Goal: Task Accomplishment & Management: Use online tool/utility

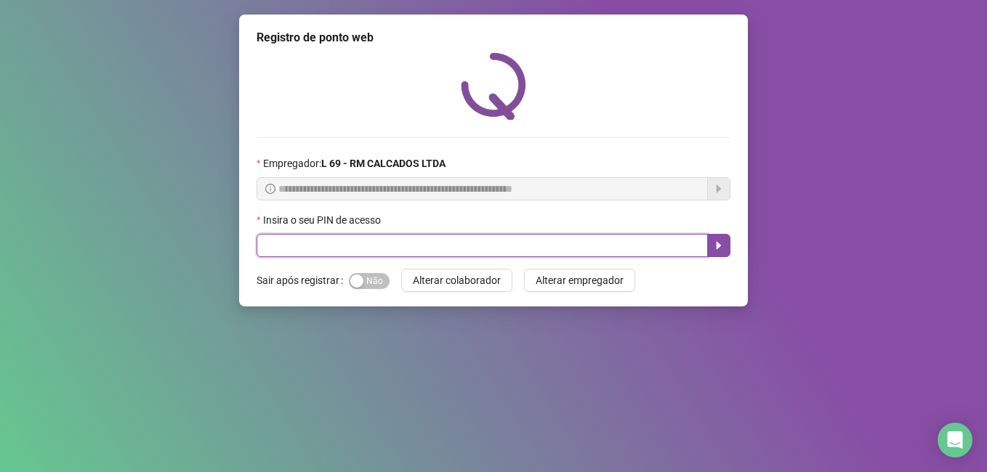
click at [380, 250] on input "text" at bounding box center [482, 245] width 451 height 23
type input "*****"
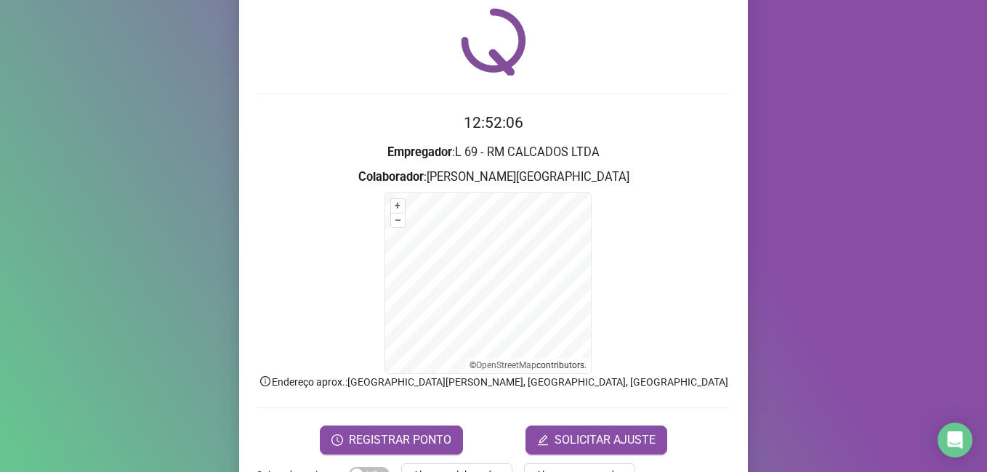
scroll to position [91, 0]
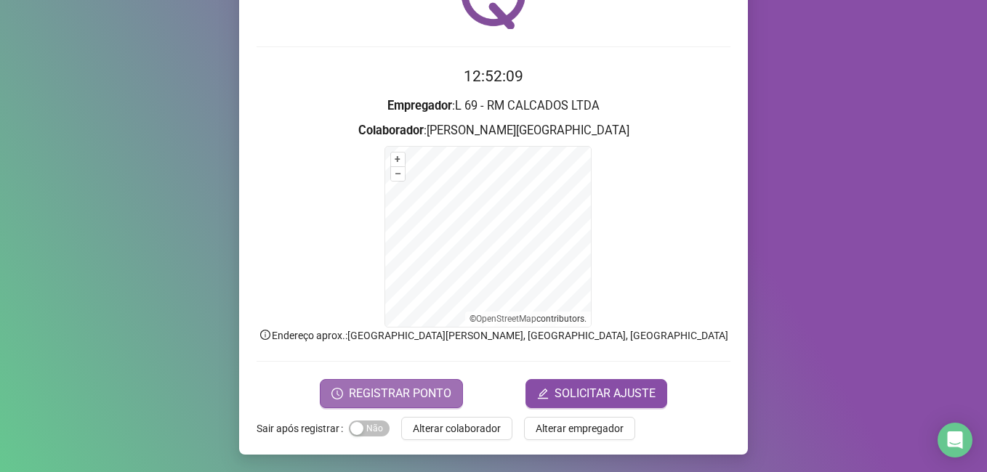
click at [402, 394] on span "REGISTRAR PONTO" at bounding box center [400, 393] width 102 height 17
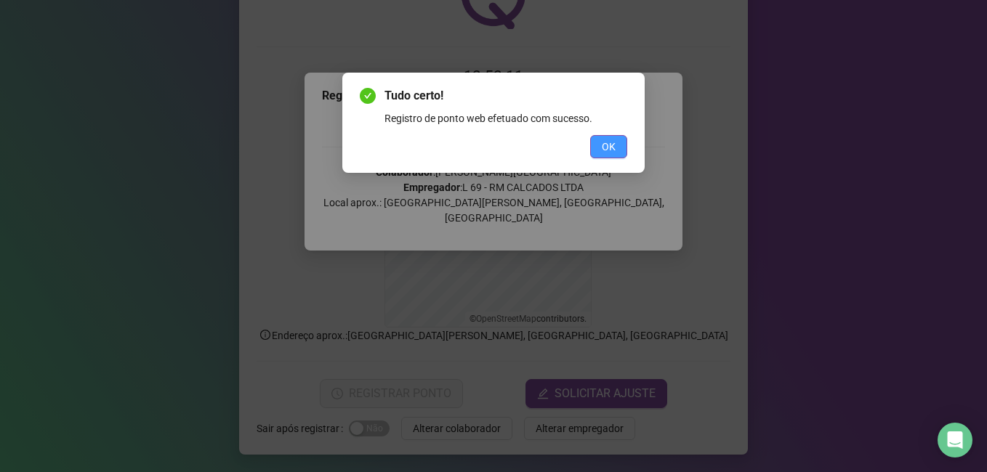
click at [607, 144] on span "OK" at bounding box center [609, 147] width 14 height 16
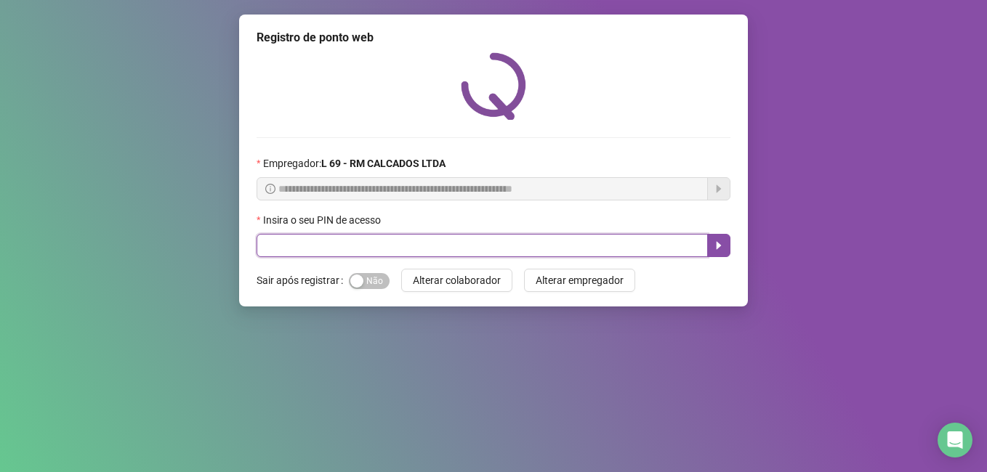
click at [331, 241] on input "text" at bounding box center [482, 245] width 451 height 23
type input "*****"
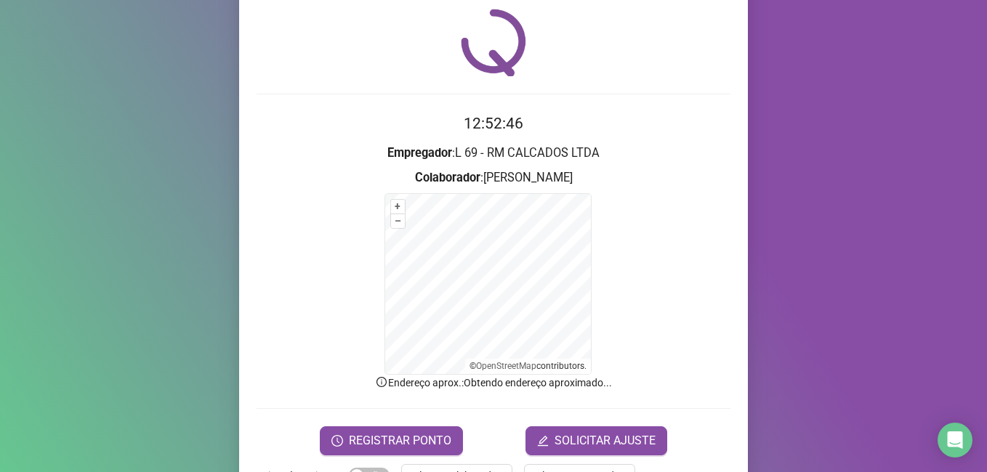
scroll to position [91, 0]
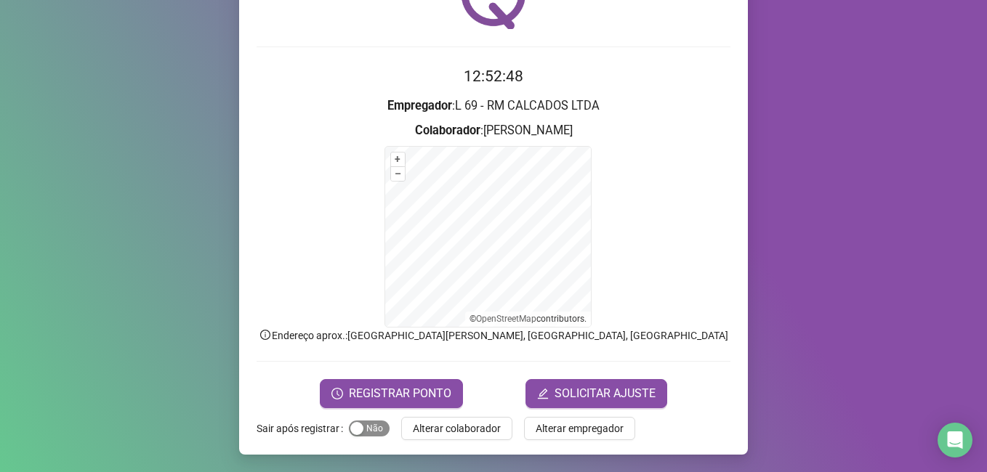
click at [350, 431] on div "button" at bounding box center [356, 428] width 13 height 13
click at [387, 386] on span "REGISTRAR PONTO" at bounding box center [400, 393] width 102 height 17
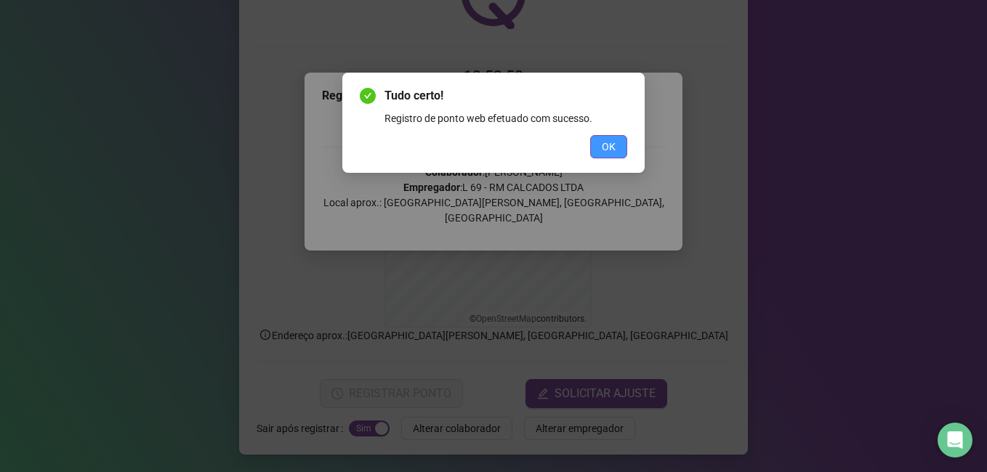
click at [613, 148] on span "OK" at bounding box center [609, 147] width 14 height 16
